Goal: Information Seeking & Learning: Understand process/instructions

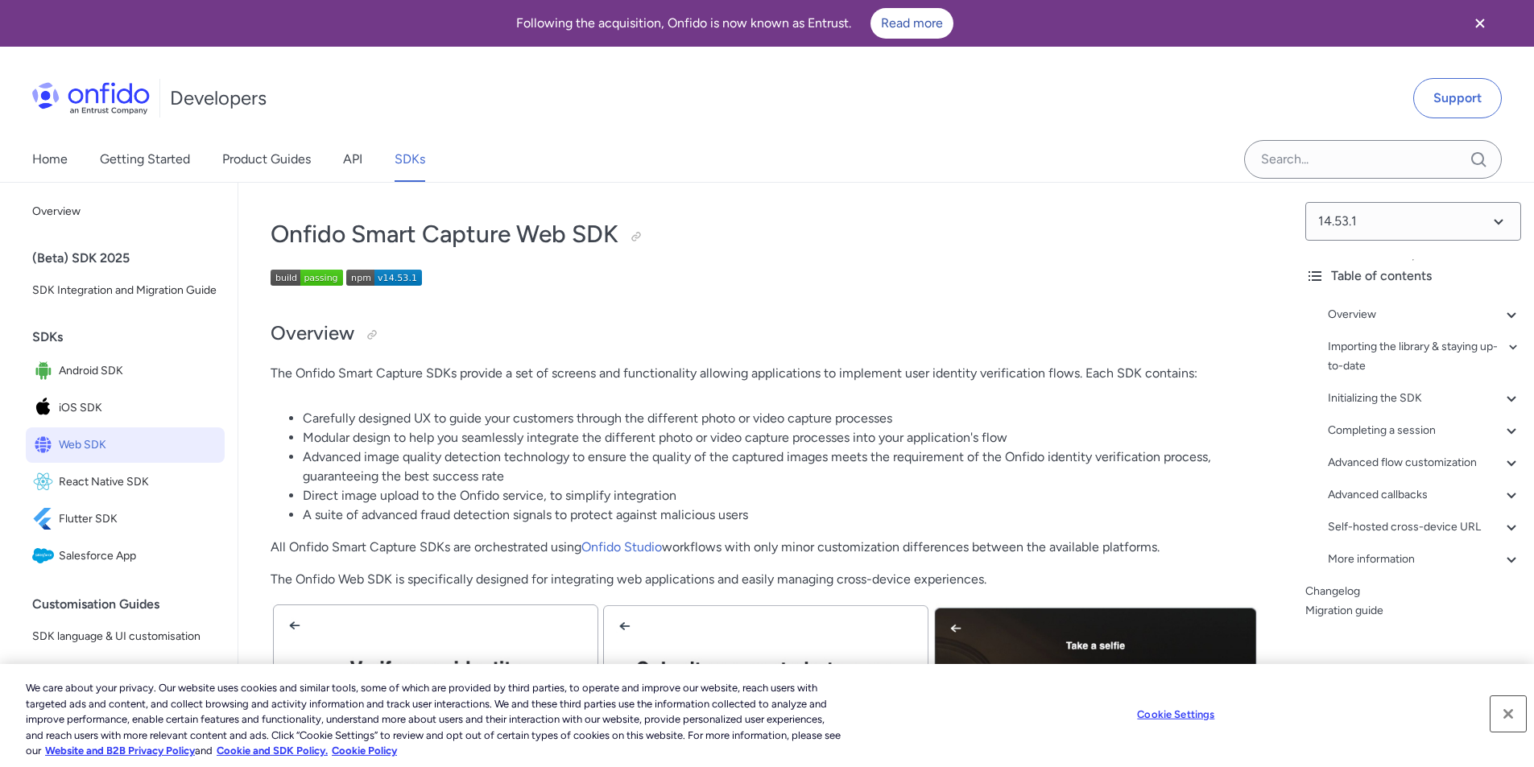
click at [1505, 715] on button "Close" at bounding box center [1507, 714] width 35 height 35
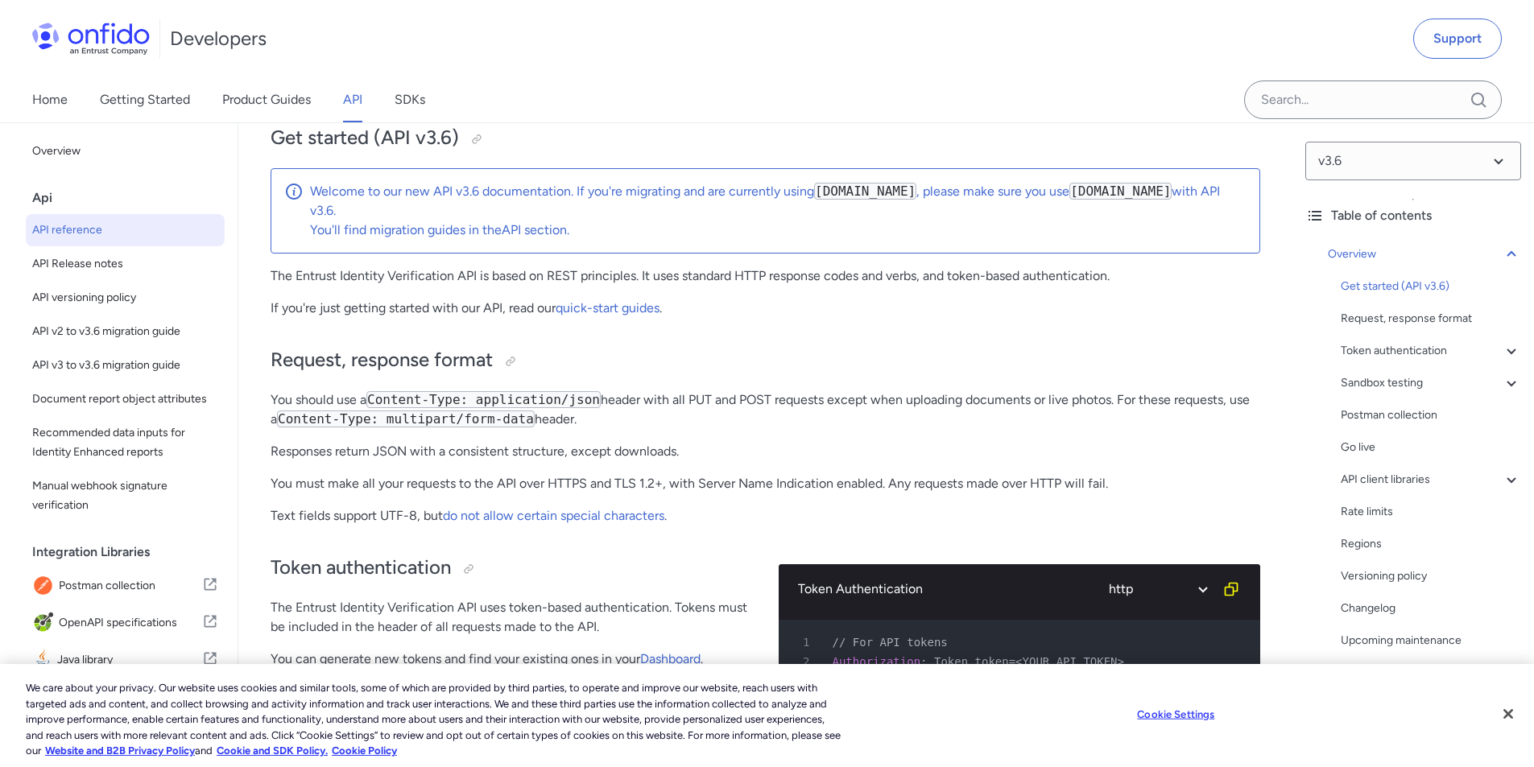
scroll to position [161, 0]
click at [1515, 720] on button "Close" at bounding box center [1507, 714] width 35 height 35
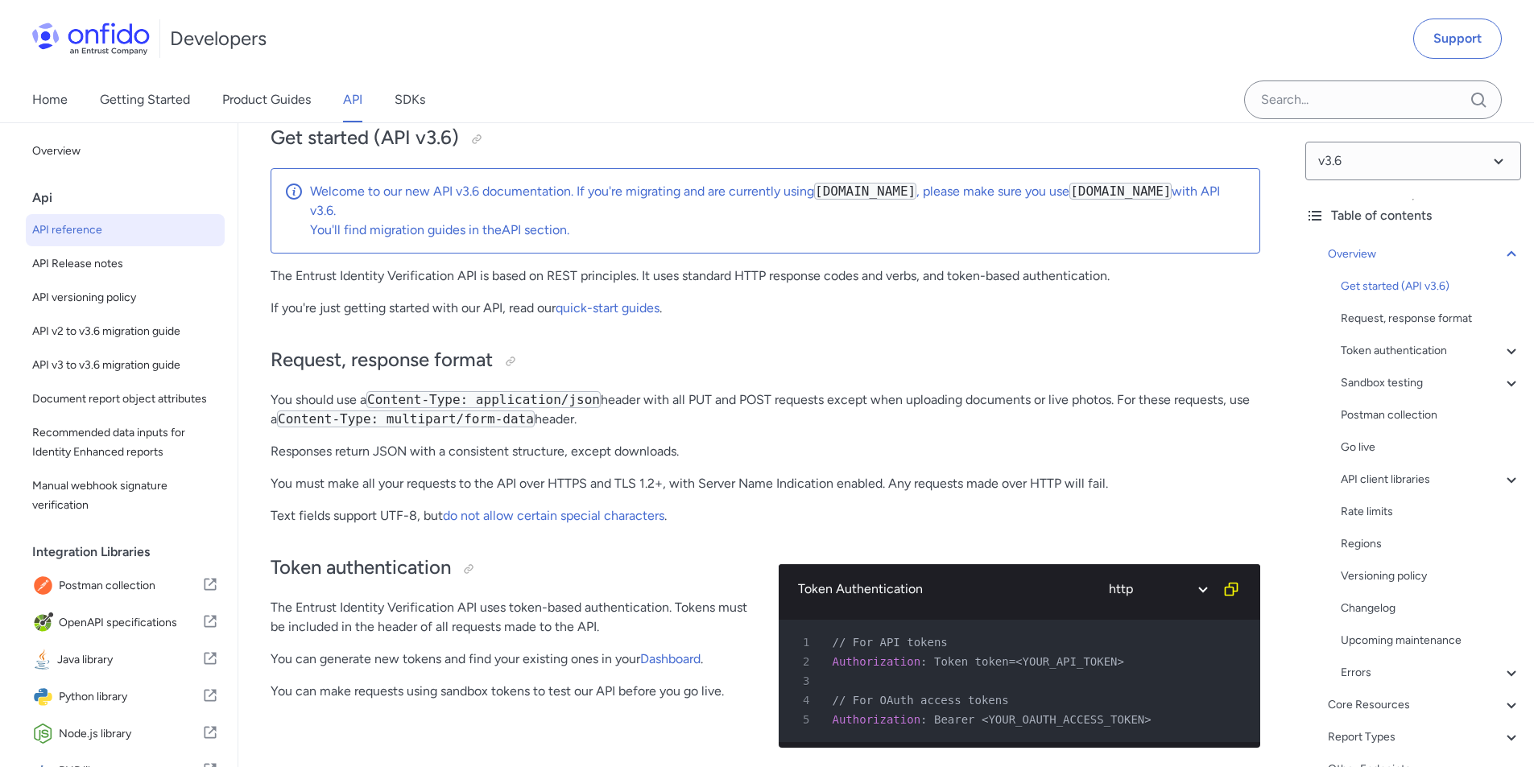
click at [844, 279] on p "The Entrust Identity Verification API is based on REST principles. It uses stan…" at bounding box center [766, 276] width 990 height 19
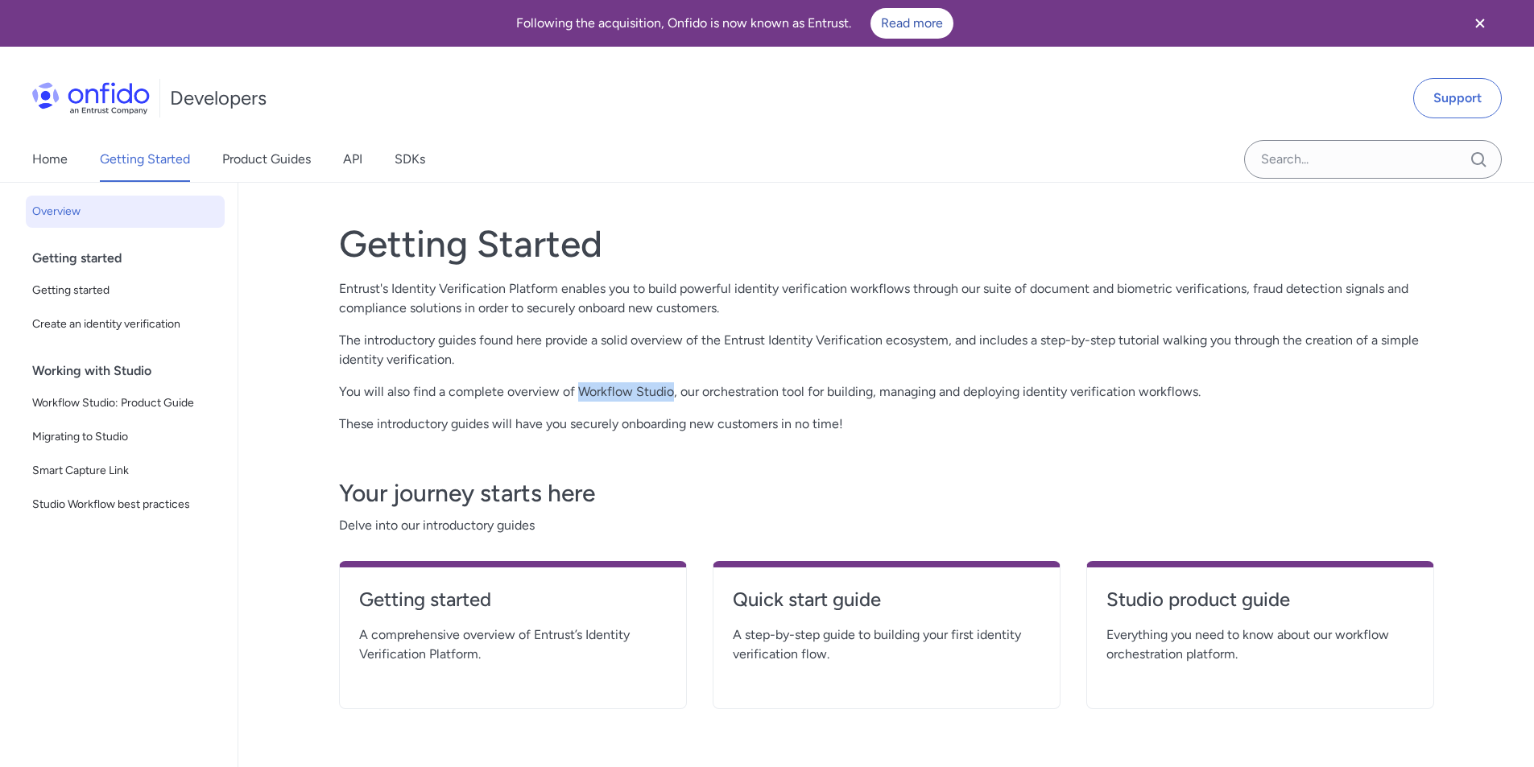
drag, startPoint x: 671, startPoint y: 386, endPoint x: 575, endPoint y: 395, distance: 96.2
click at [575, 395] on p "You will also find a complete overview of Workflow Studio, our orchestration to…" at bounding box center [886, 391] width 1095 height 19
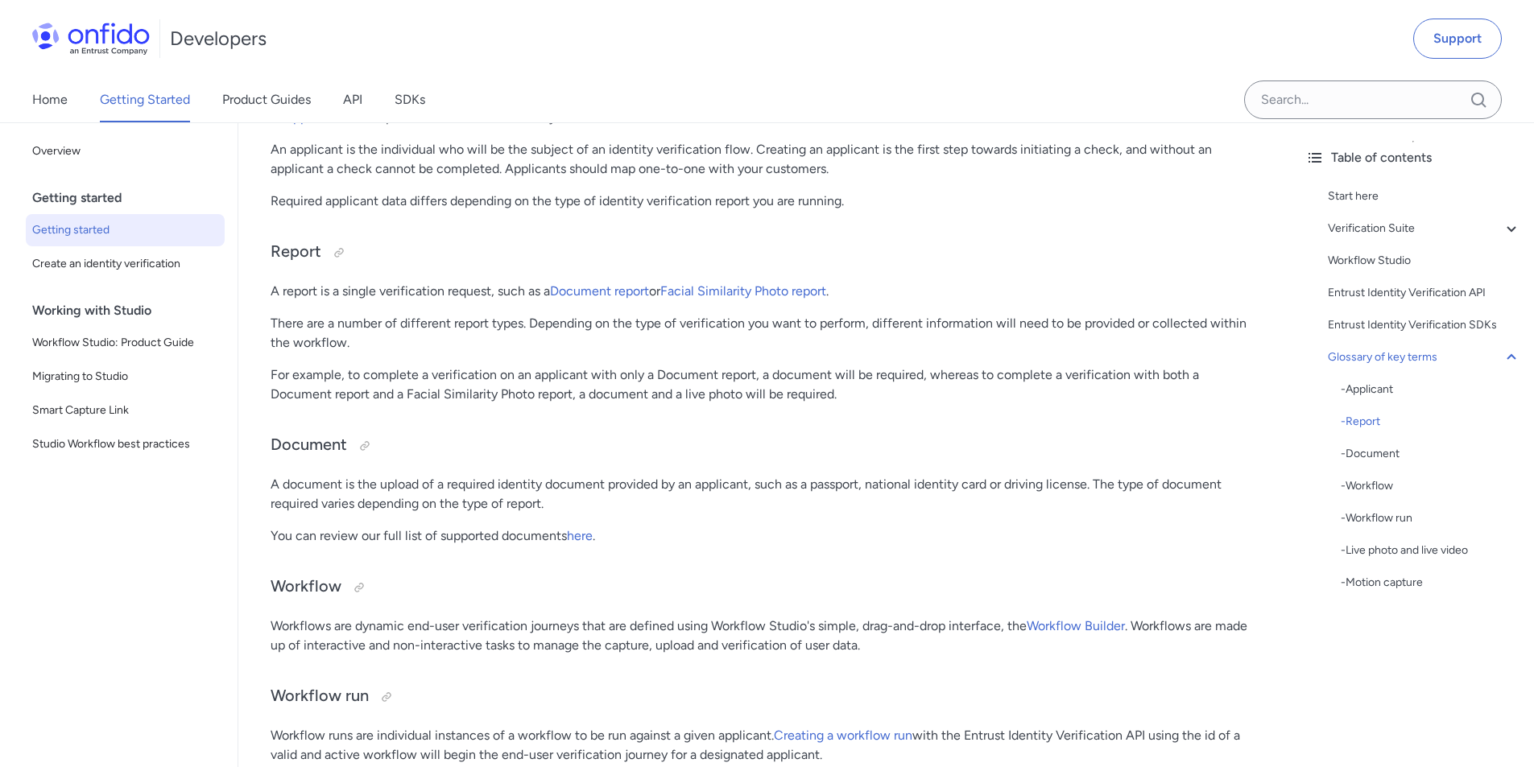
scroll to position [3704, 0]
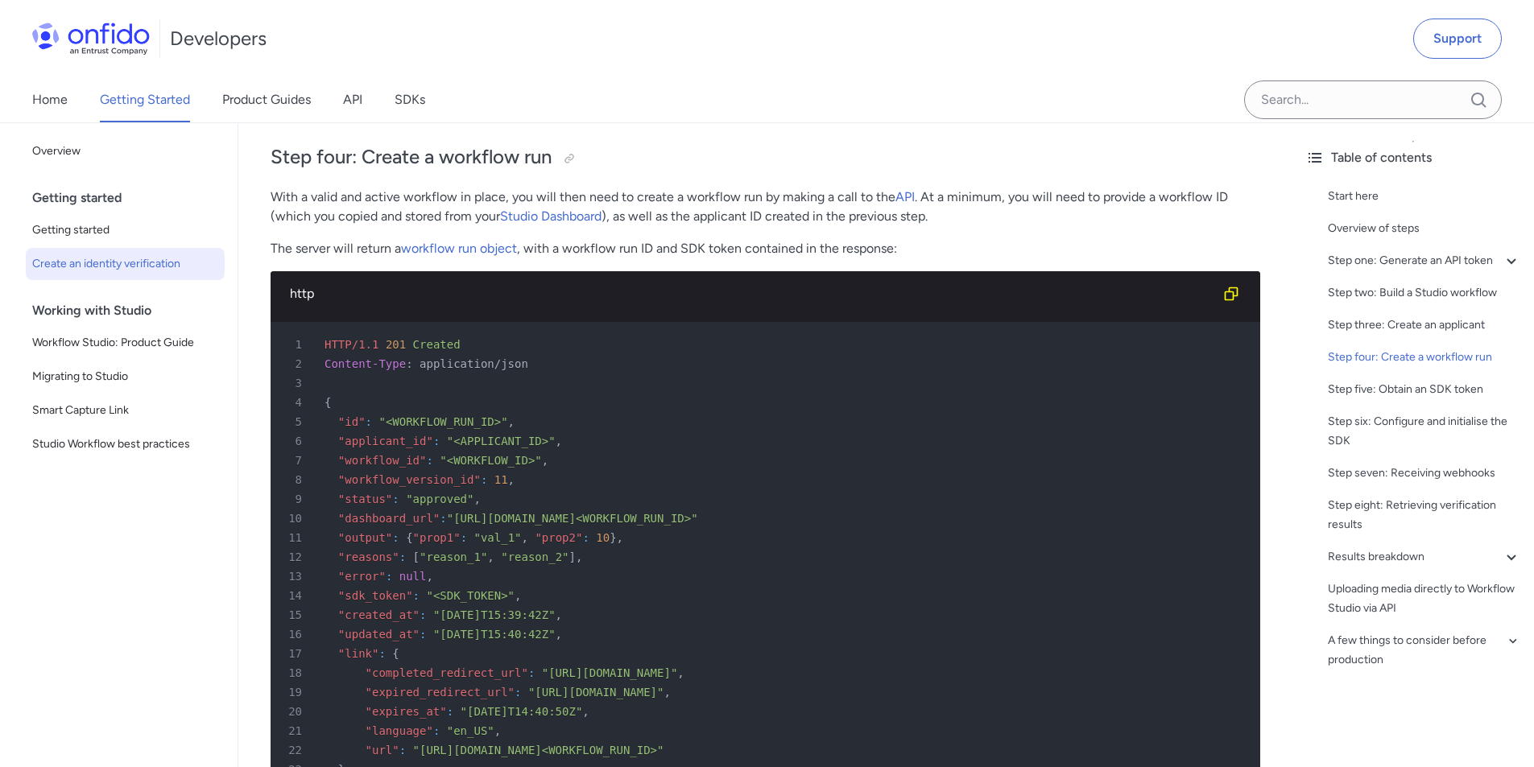
scroll to position [4509, 0]
